Goal: Transaction & Acquisition: Purchase product/service

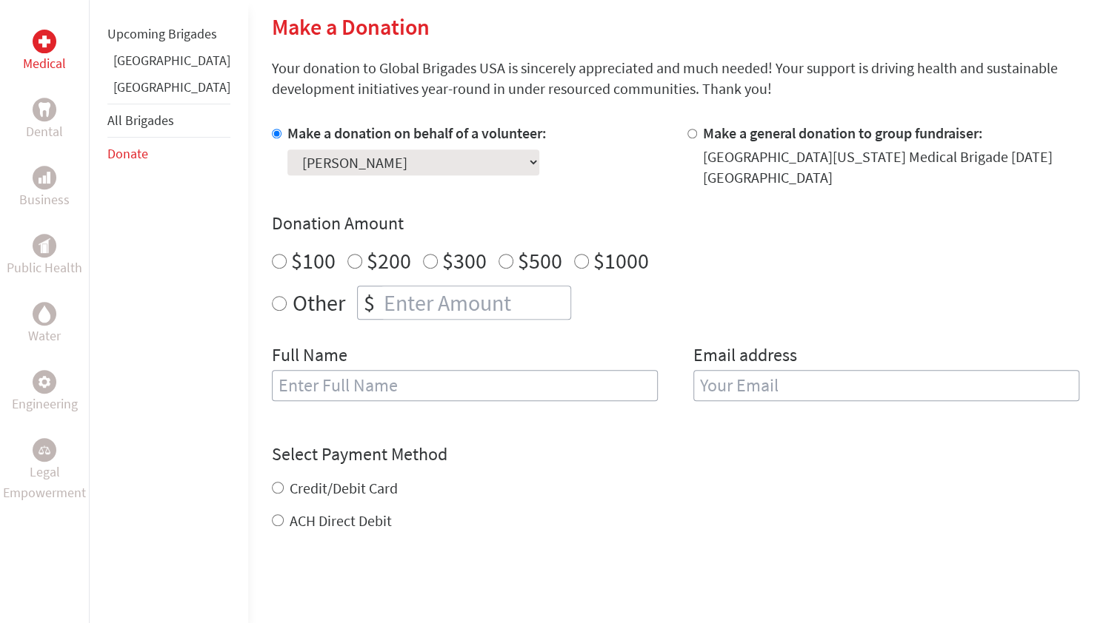
scroll to position [355, 0]
click at [418, 161] on select "Select a volunteer... Avery Tysinger Bailey Watson Couper Dale Donovan Sherman …" at bounding box center [413, 163] width 252 height 26
click at [557, 213] on h4 "Donation Amount" at bounding box center [675, 225] width 807 height 24
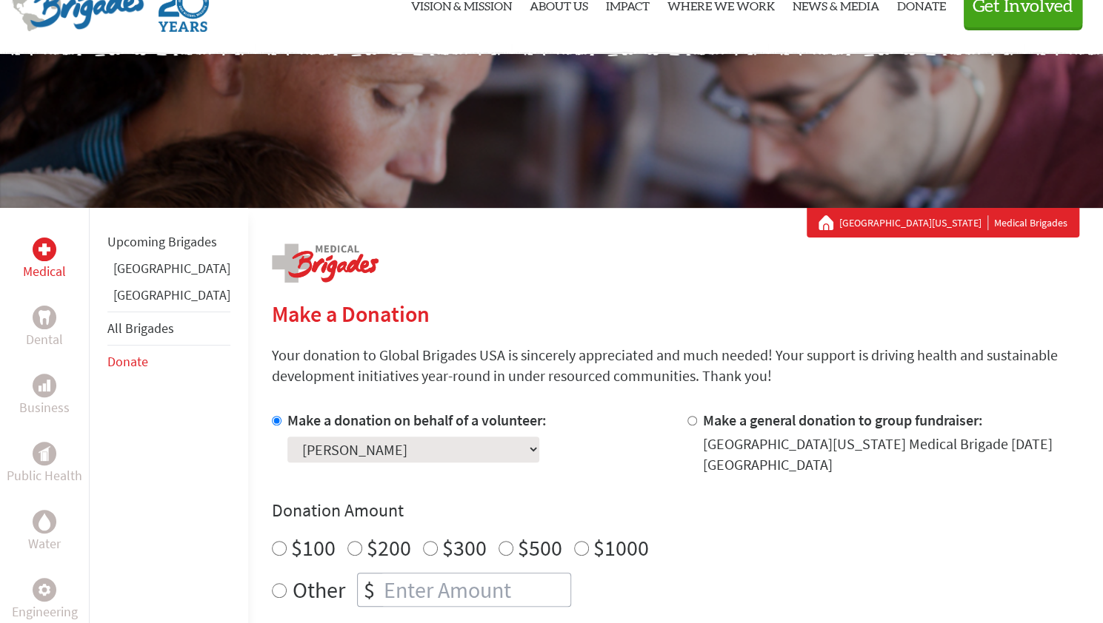
scroll to position [67, 0]
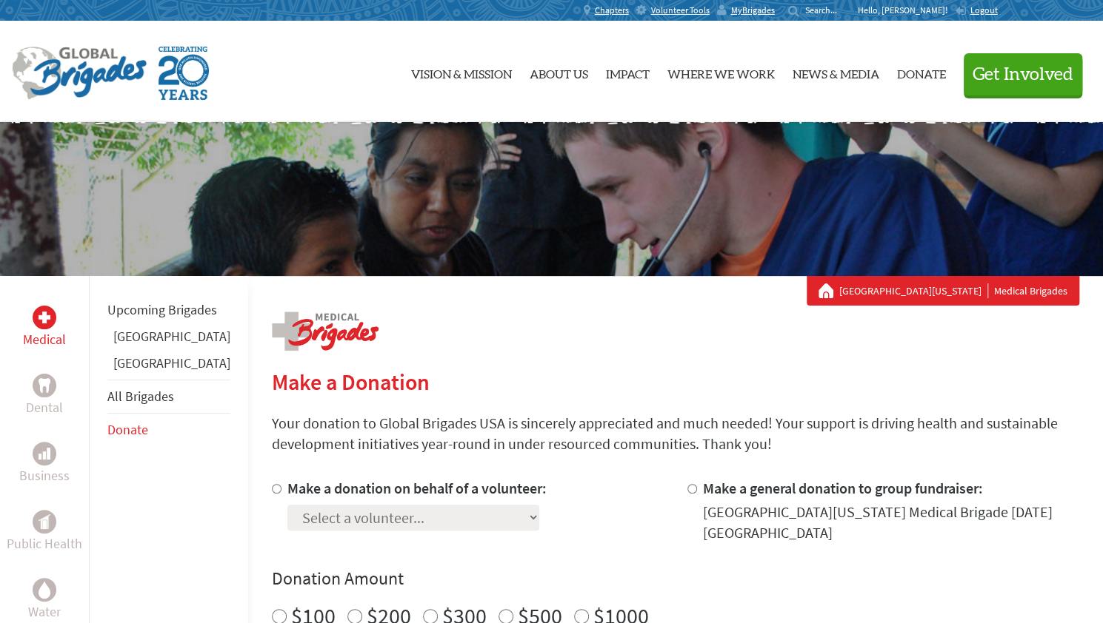
scroll to position [274, 0]
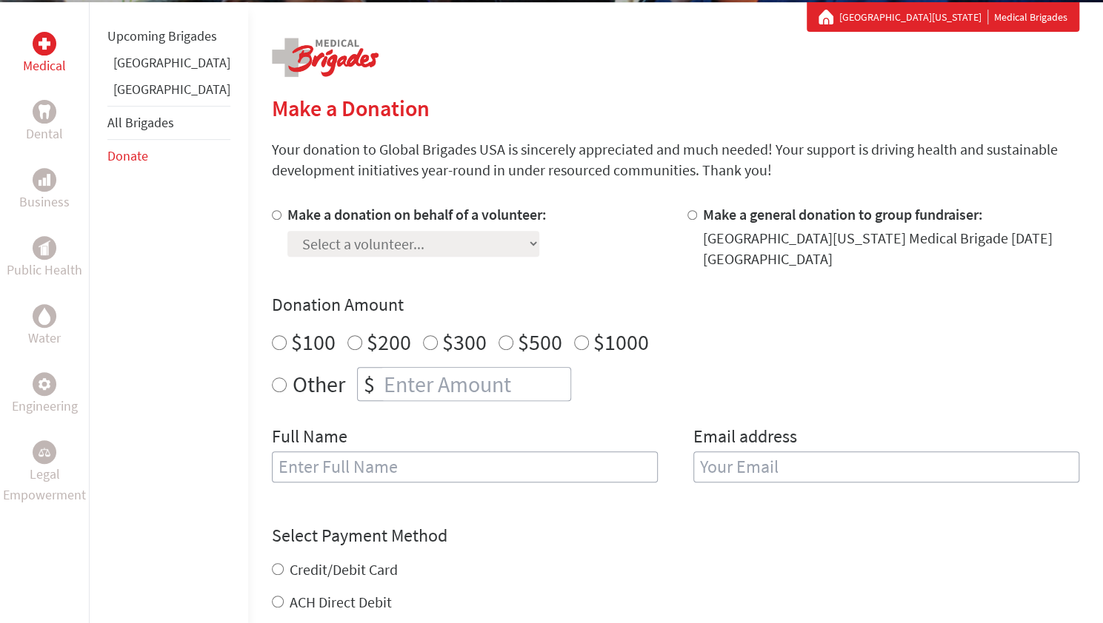
click at [314, 215] on label "Make a donation on behalf of a volunteer:" at bounding box center [416, 214] width 259 height 19
click at [281, 215] on input "Make a donation on behalf of a volunteer:" at bounding box center [277, 215] width 10 height 10
radio input "true"
click at [354, 250] on select "Select a volunteer... Avery Tysinger Bailey Watson Couper Dale Donovan Sherman …" at bounding box center [413, 244] width 252 height 26
click at [499, 258] on div "Make a donation on behalf of a volunteer: Select a volunteer... Avery Tysinger …" at bounding box center [416, 236] width 259 height 65
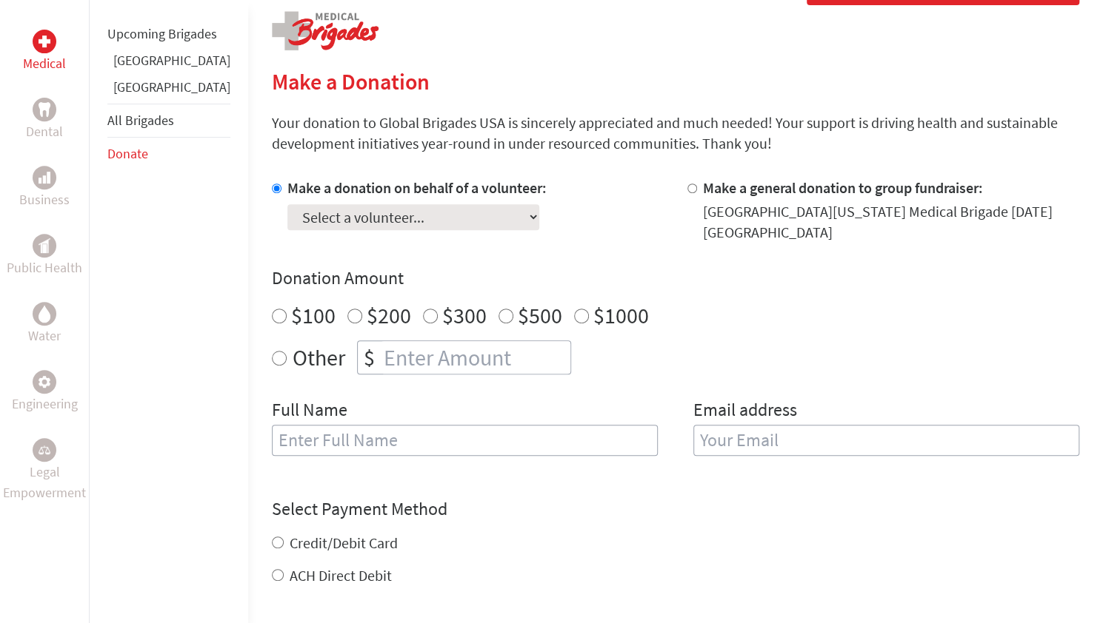
scroll to position [0, 0]
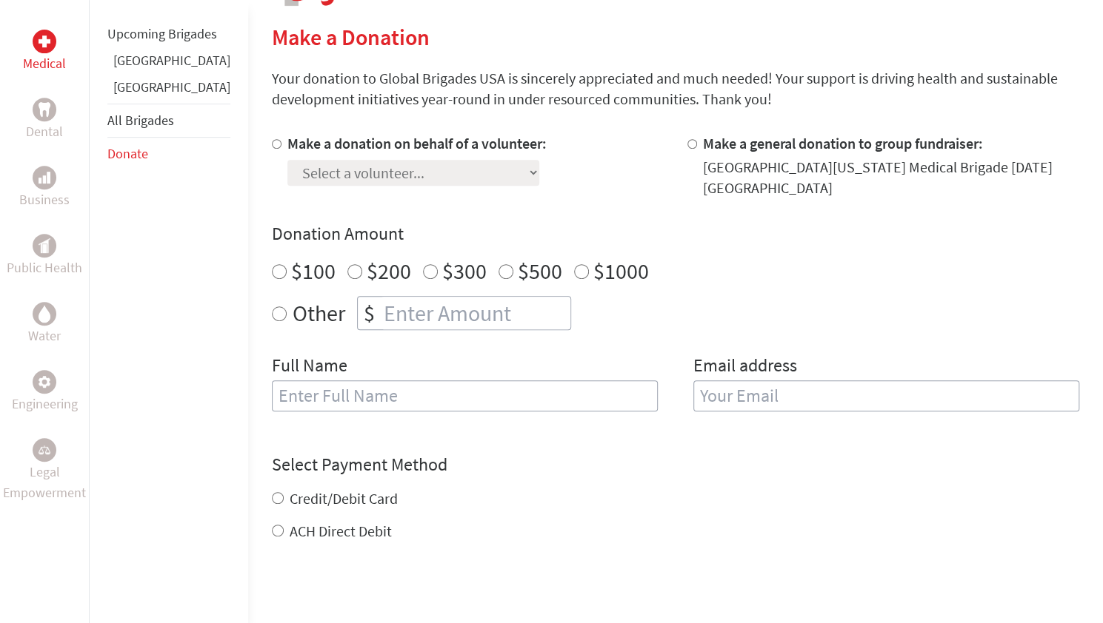
scroll to position [170, 0]
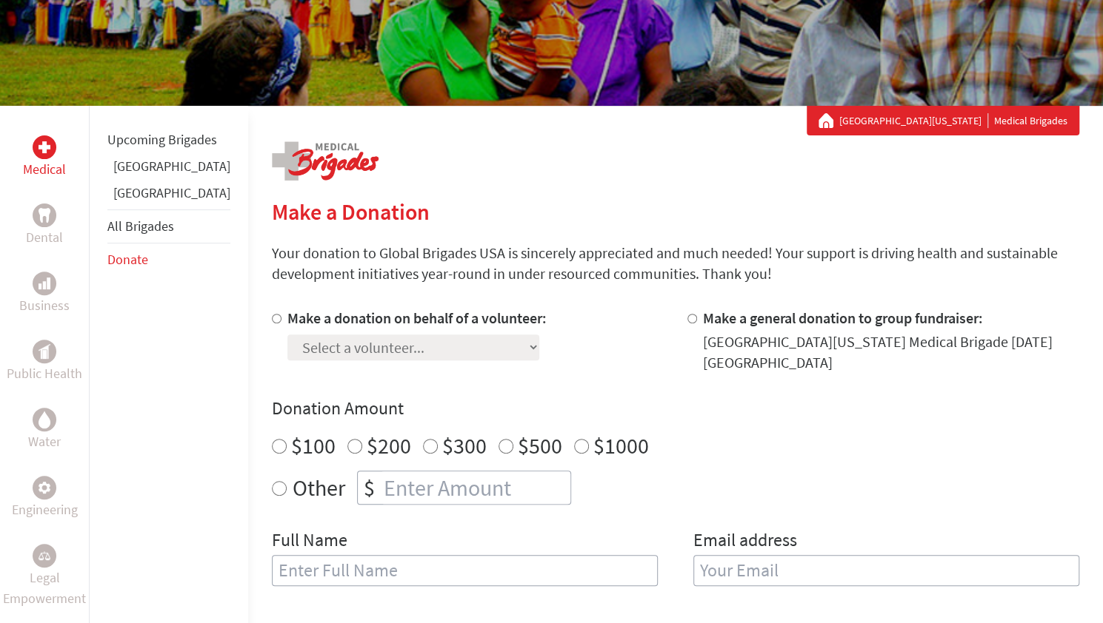
click at [141, 175] on link "[GEOGRAPHIC_DATA]" at bounding box center [171, 166] width 117 height 17
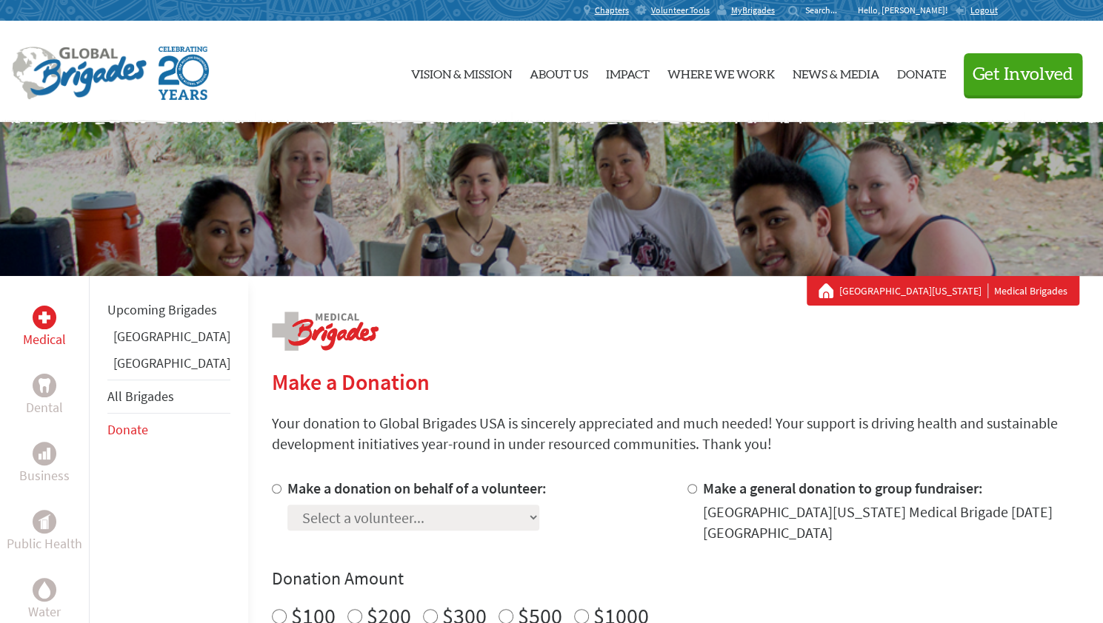
scroll to position [172, 0]
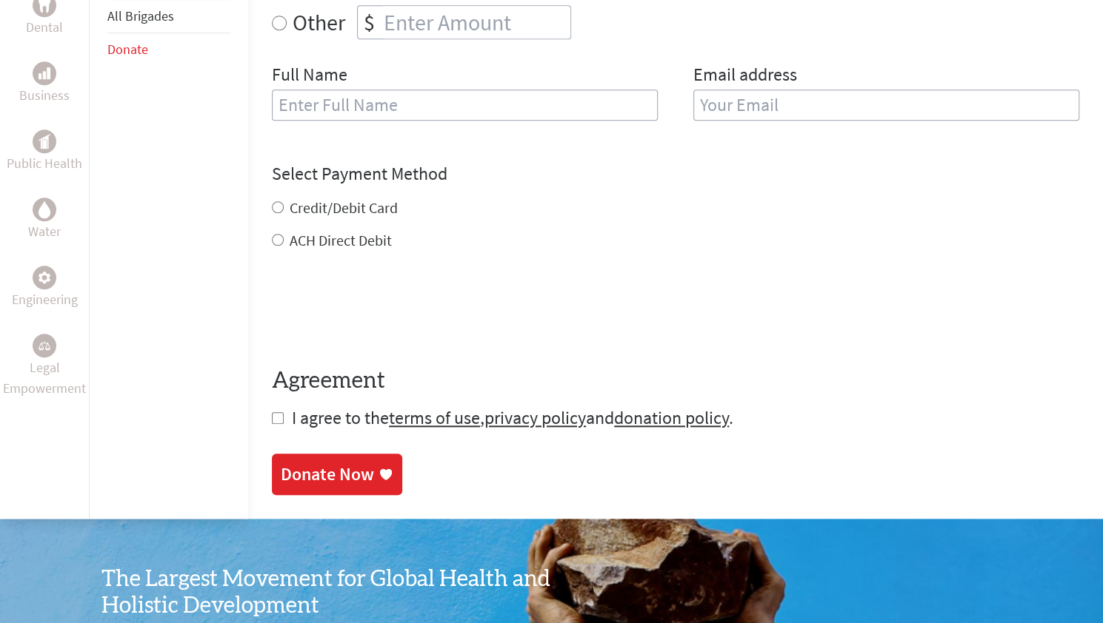
scroll to position [635, 0]
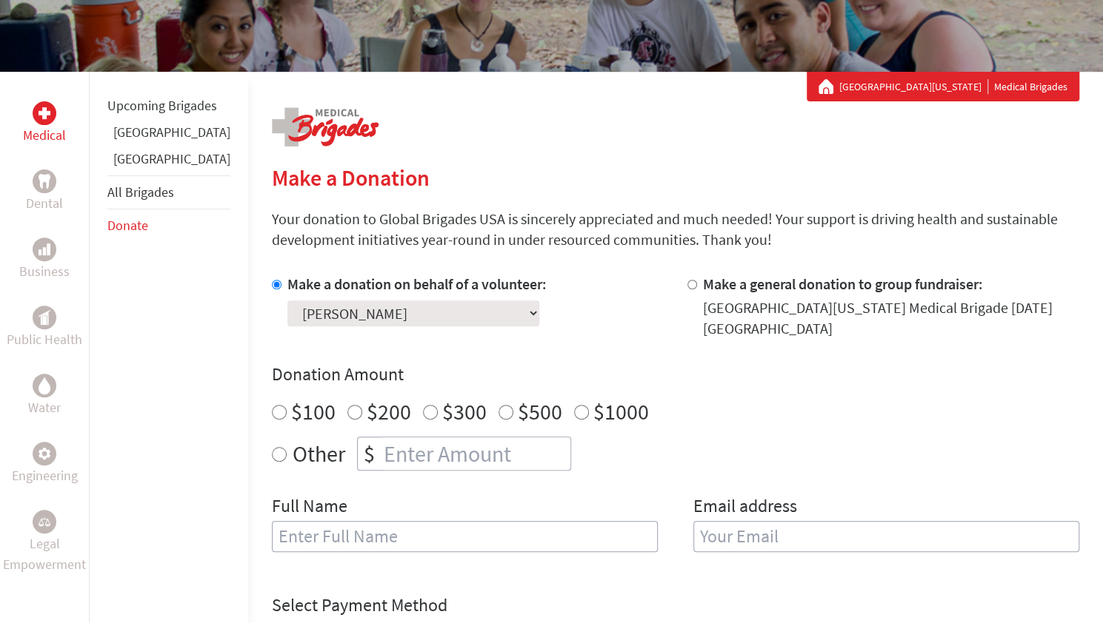
scroll to position [205, 0]
click at [388, 307] on select "Select a volunteer... Avery Tysinger Bailey Watson Couper Dale Donovan Sherman …" at bounding box center [413, 313] width 252 height 26
click at [510, 336] on div "Make a donation on behalf of a volunteer: Select a volunteer... Avery Tysinger …" at bounding box center [468, 305] width 392 height 65
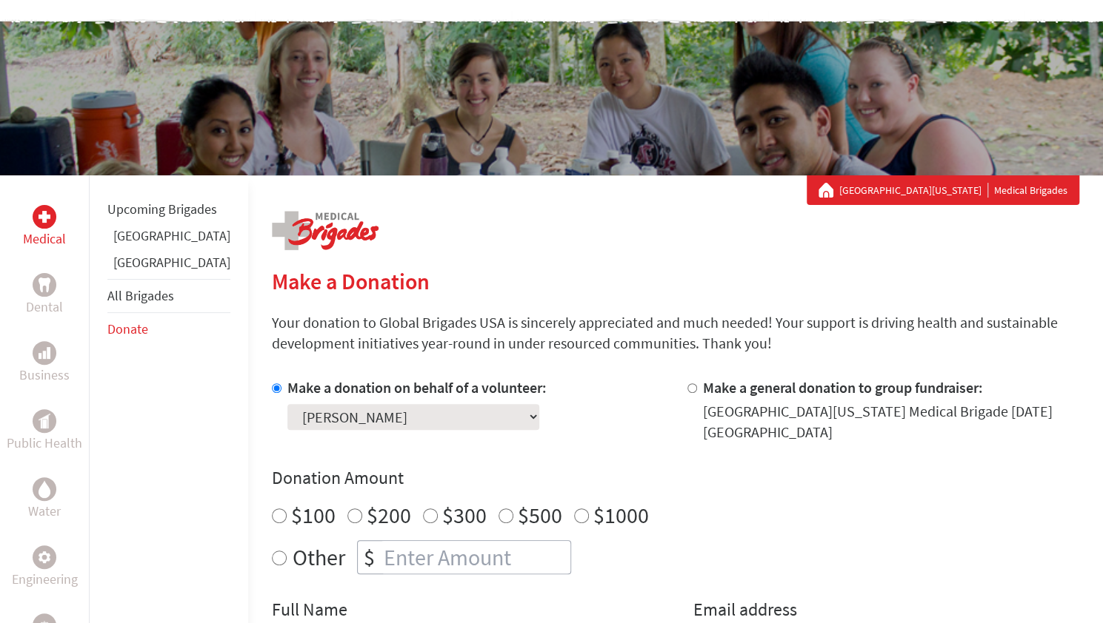
scroll to position [0, 0]
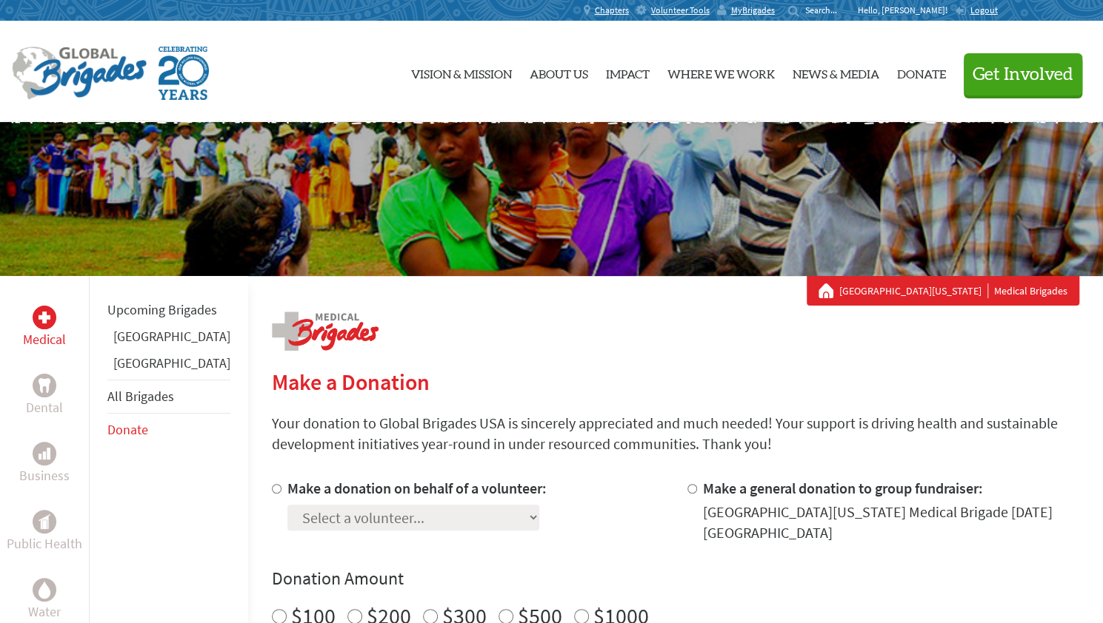
click at [129, 345] on link "[GEOGRAPHIC_DATA]" at bounding box center [171, 336] width 117 height 17
